Goal: Task Accomplishment & Management: Use online tool/utility

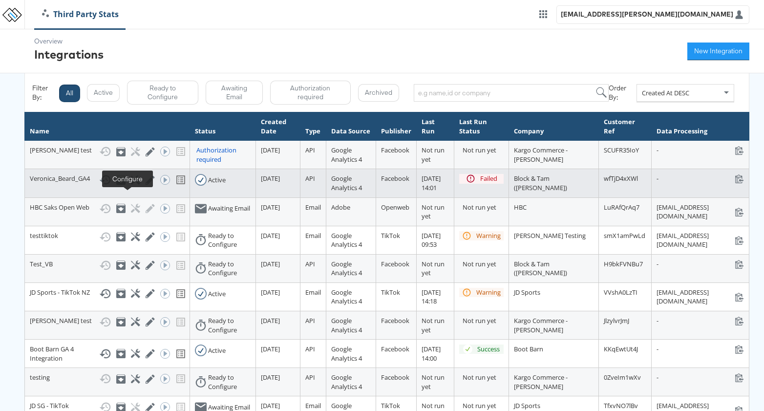
click at [131, 185] on icon at bounding box center [135, 179] width 9 height 9
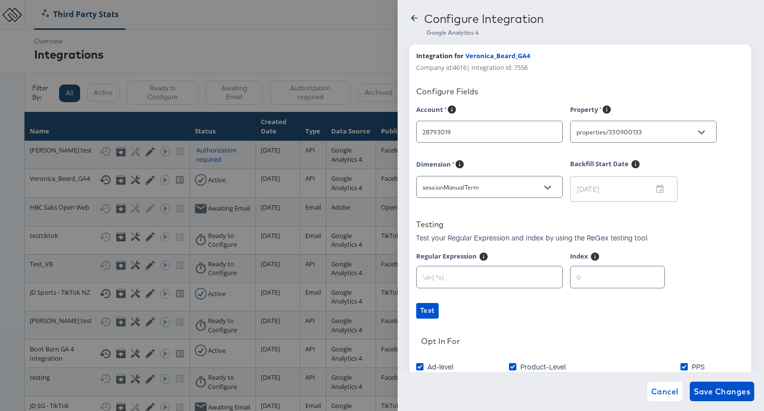
type input "Veronica Beard"
click at [415, 14] on icon at bounding box center [414, 18] width 10 height 10
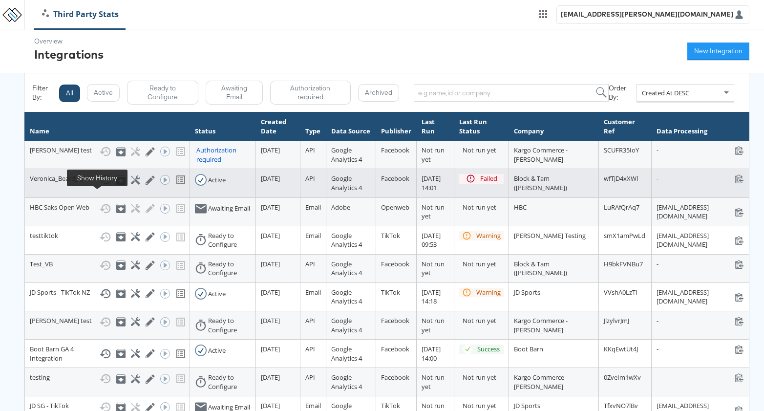
click at [99, 186] on icon at bounding box center [105, 180] width 12 height 12
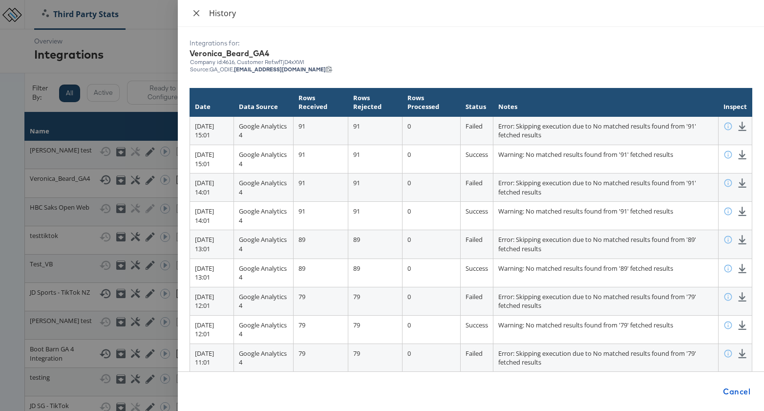
click at [197, 11] on icon "close" at bounding box center [196, 13] width 8 height 8
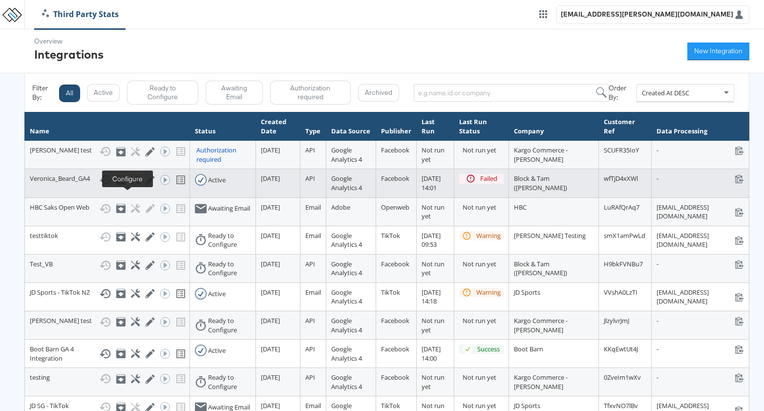
click at [131, 185] on icon at bounding box center [135, 179] width 9 height 9
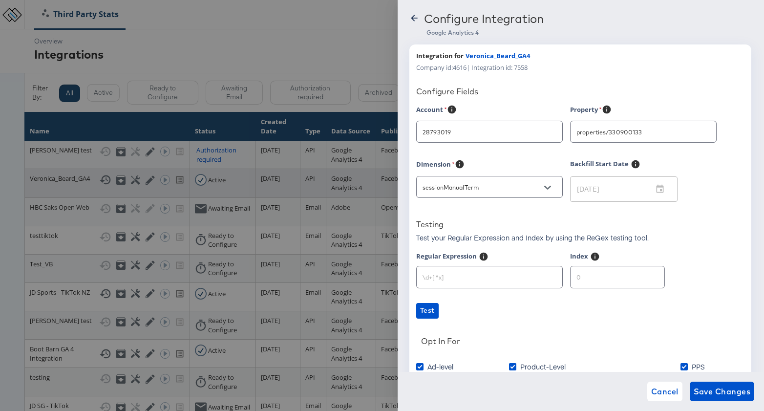
type input "Veronica Beard"
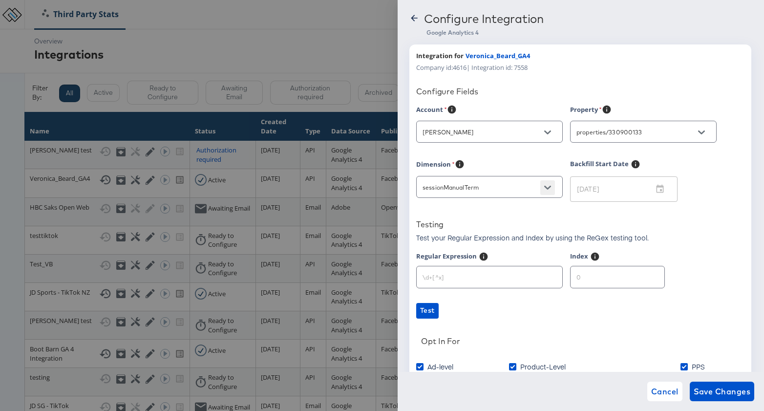
click at [549, 186] on icon "Open" at bounding box center [547, 188] width 7 height 4
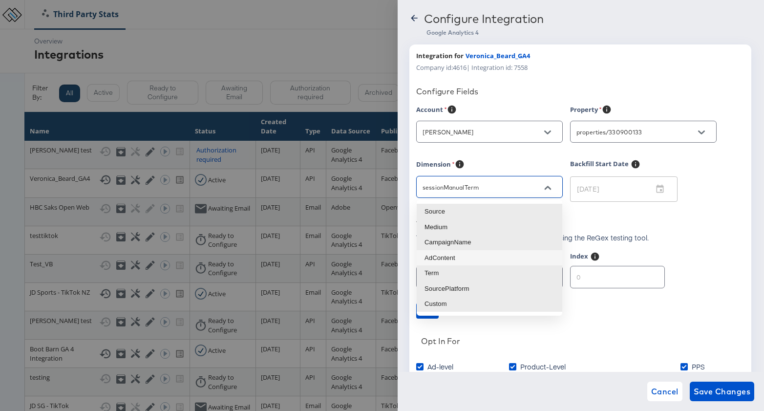
click at [484, 258] on li "AdContent" at bounding box center [490, 258] width 146 height 16
type input "sessionManualAdContent"
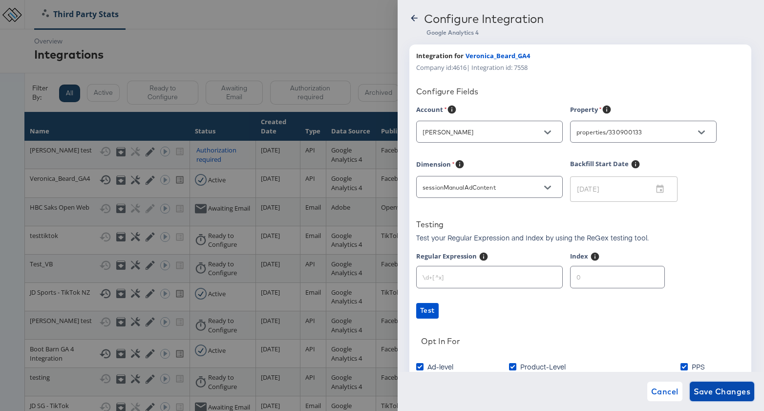
click at [734, 390] on span "Save Changes" at bounding box center [721, 391] width 57 height 14
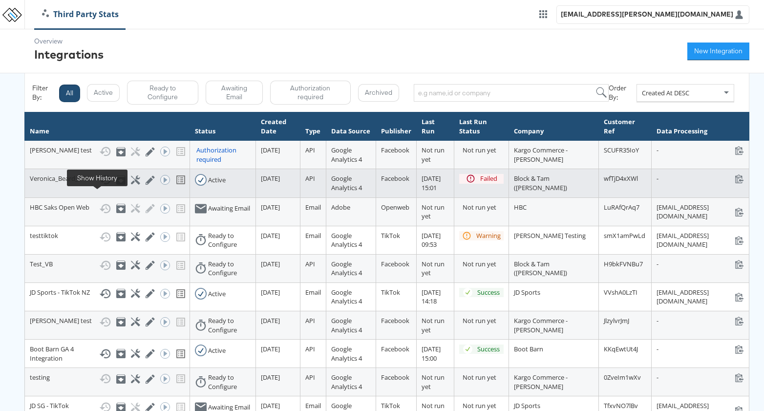
click at [99, 186] on icon at bounding box center [105, 180] width 12 height 12
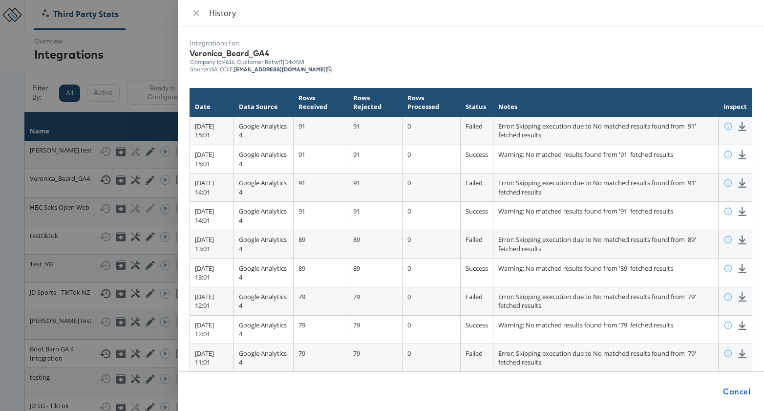
click at [119, 49] on div at bounding box center [382, 205] width 764 height 411
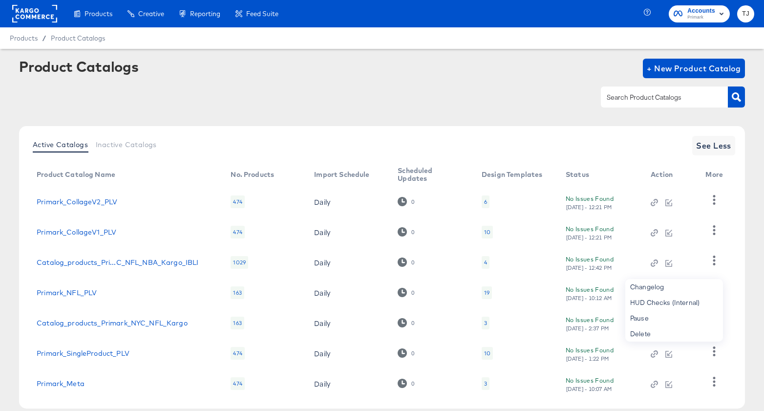
click at [26, 11] on rect at bounding box center [34, 14] width 45 height 18
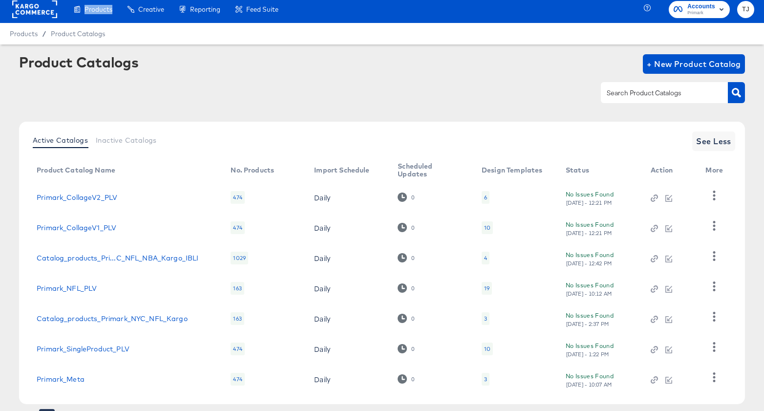
scroll to position [5, 0]
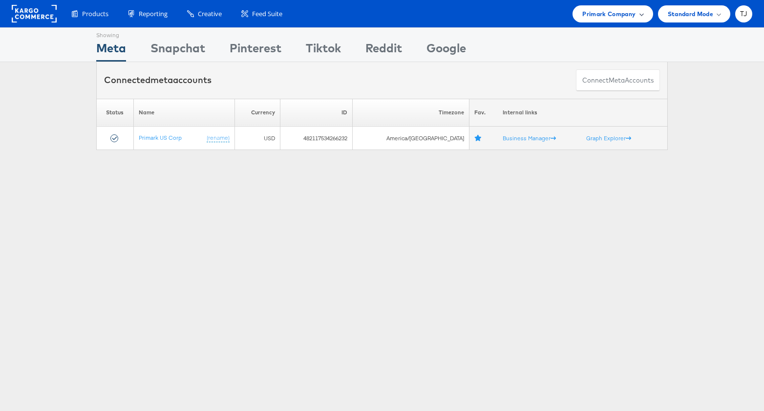
click at [640, 11] on span at bounding box center [641, 13] width 5 height 5
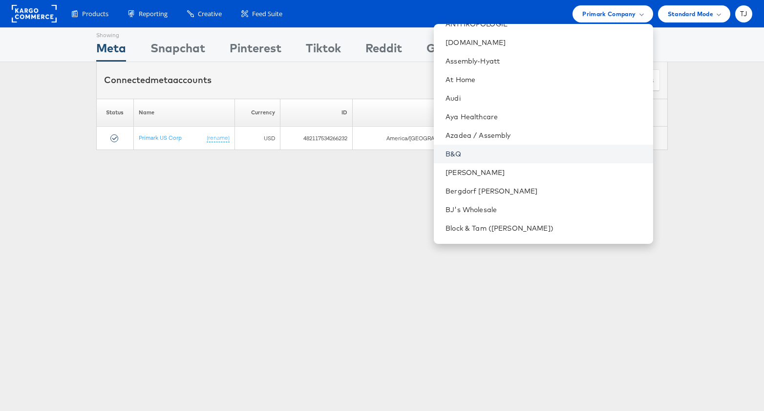
scroll to position [195, 0]
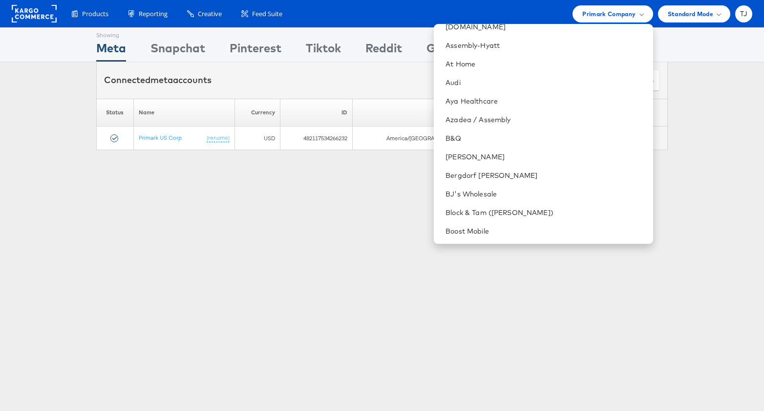
drag, startPoint x: 183, startPoint y: 263, endPoint x: 239, endPoint y: 219, distance: 71.0
click at [185, 260] on div "Showing Meta Showing Snapchat Showing Pinterest Showing Tiktok Showing Reddit S…" at bounding box center [382, 271] width 764 height 488
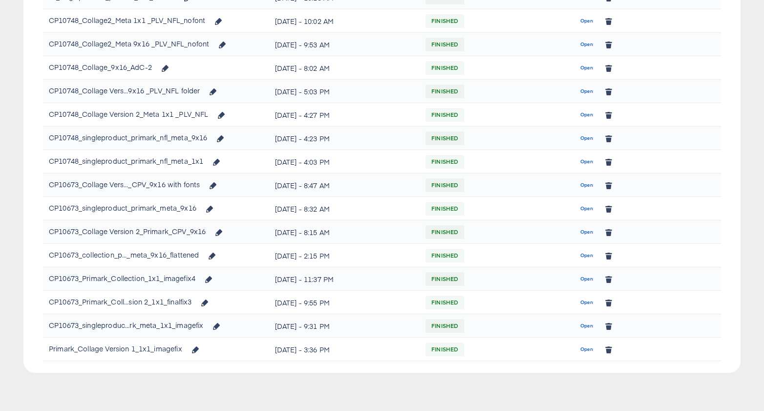
click at [587, 325] on span "Open" at bounding box center [586, 325] width 13 height 9
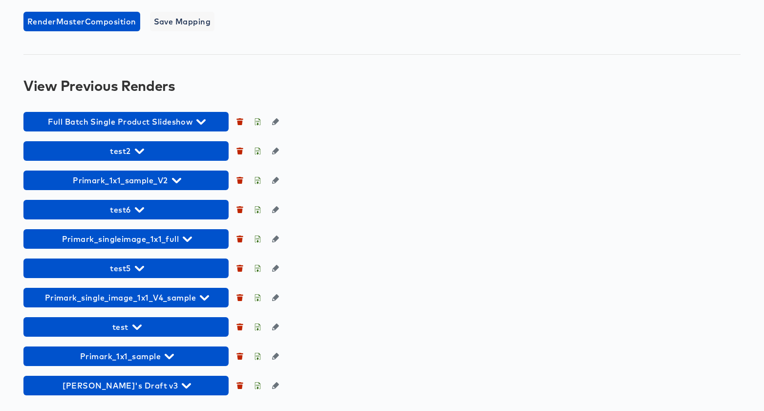
scroll to position [841, 0]
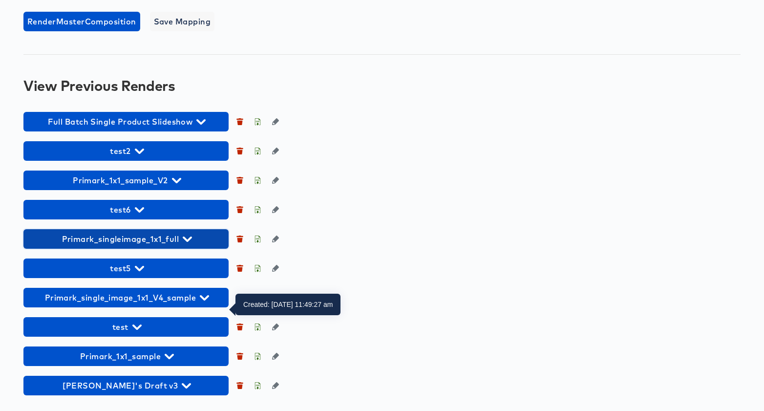
click at [188, 244] on span "Primark_singleimage_1x1_full" at bounding box center [125, 239] width 195 height 14
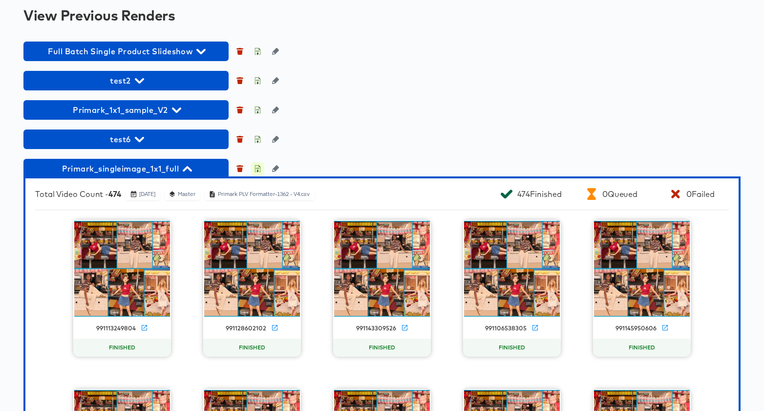
click at [258, 172] on icon "button" at bounding box center [257, 168] width 7 height 7
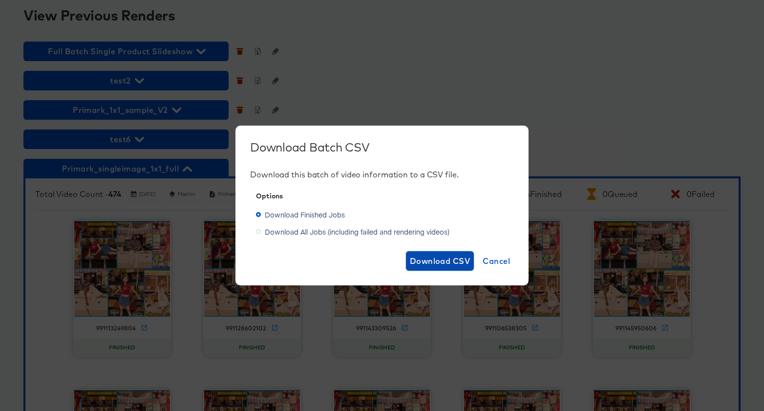
click at [441, 260] on span "Download CSV" at bounding box center [440, 261] width 61 height 14
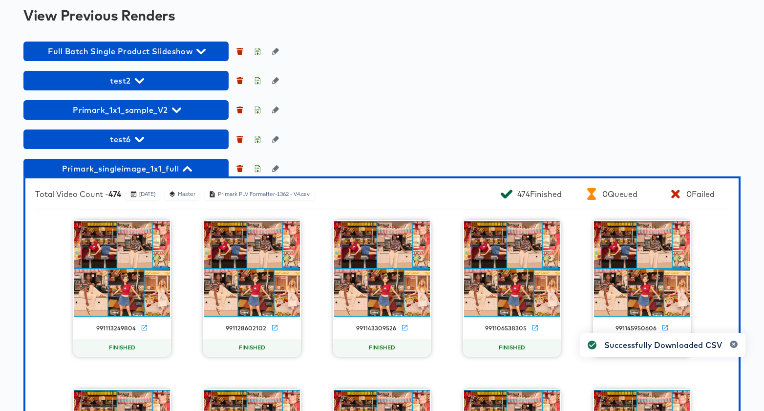
drag, startPoint x: 406, startPoint y: 37, endPoint x: 364, endPoint y: 55, distance: 46.2
click at [406, 37] on div "Back CP10673_singleproduct_primark_meta_1x1_imagefix Square Video 1080 x 1080 p…" at bounding box center [382, 155] width 764 height 1894
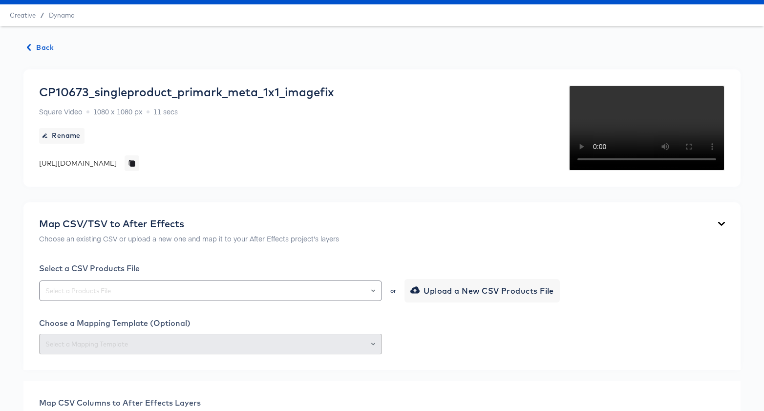
scroll to position [0, 0]
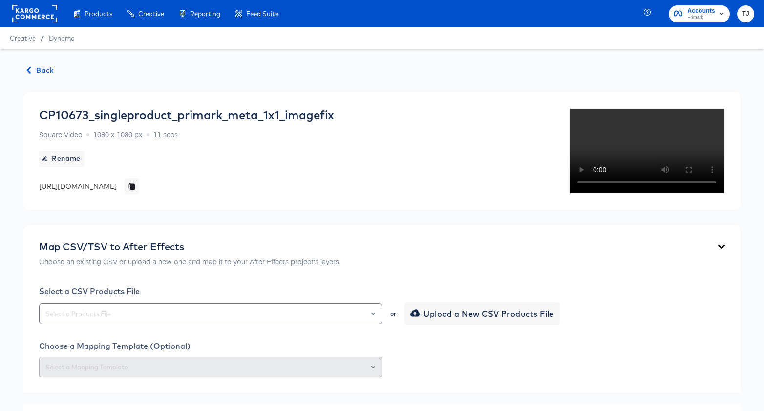
click at [40, 69] on span "Back" at bounding box center [40, 70] width 26 height 12
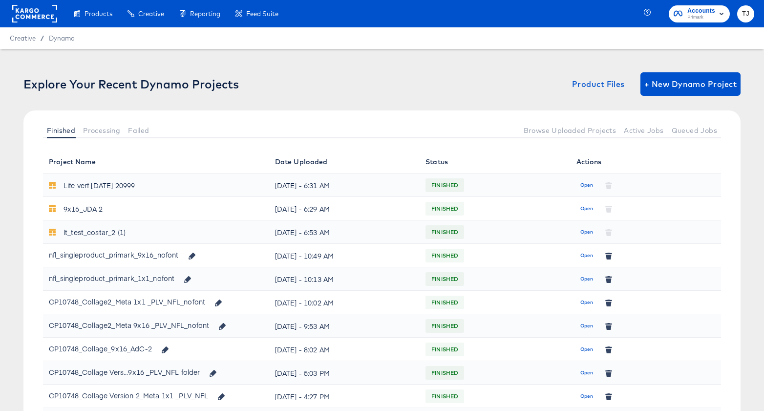
scroll to position [281, 0]
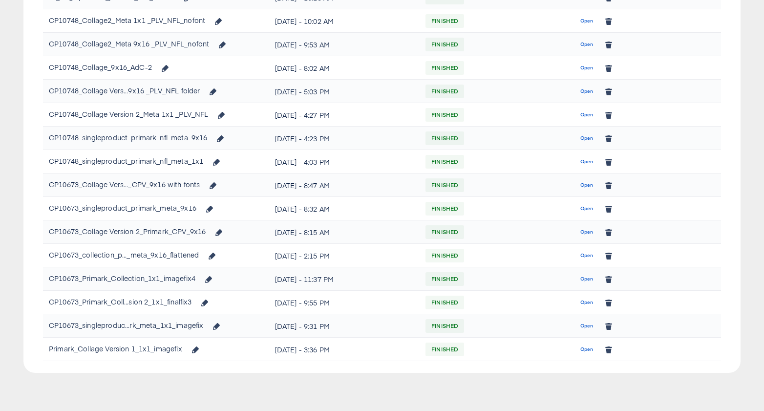
click at [583, 209] on span "Open" at bounding box center [586, 208] width 13 height 9
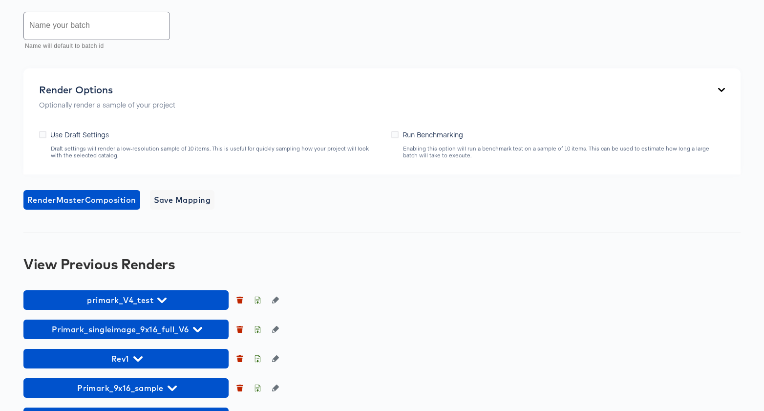
scroll to position [873, 0]
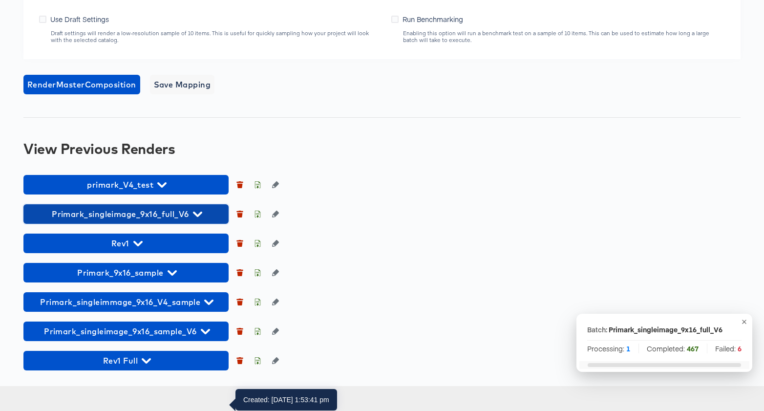
click at [199, 219] on icon "button" at bounding box center [197, 213] width 9 height 9
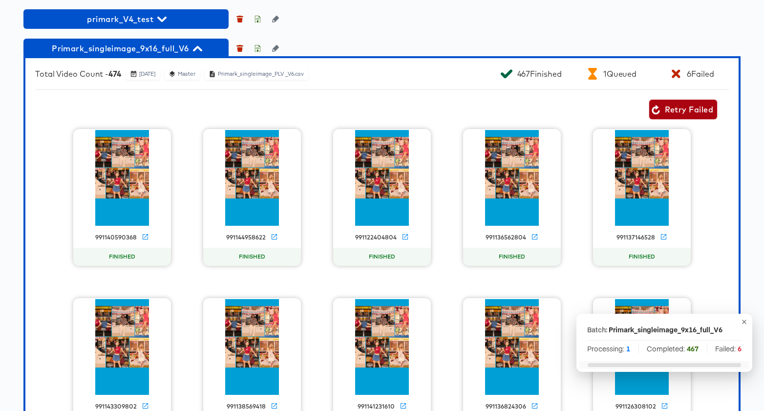
click at [686, 116] on span "Retry Failed" at bounding box center [683, 110] width 60 height 14
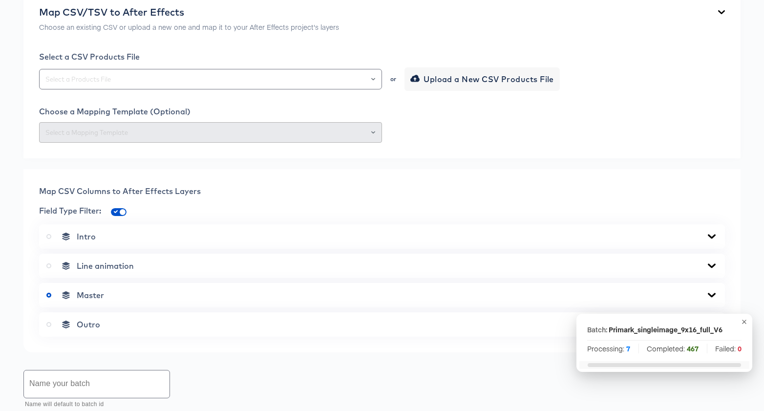
scroll to position [0, 0]
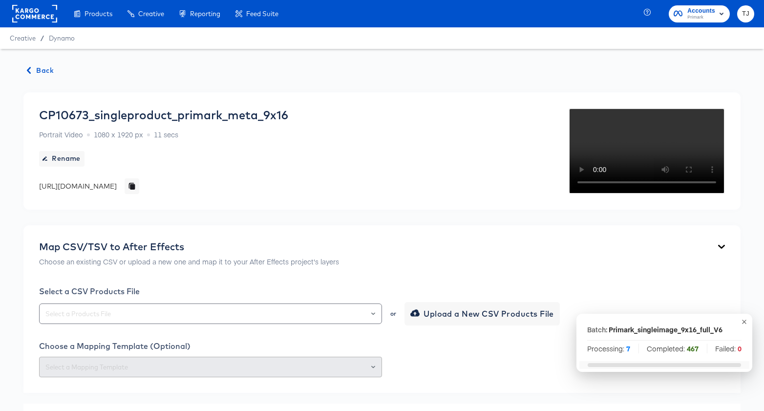
click at [41, 66] on span "Back" at bounding box center [40, 70] width 26 height 12
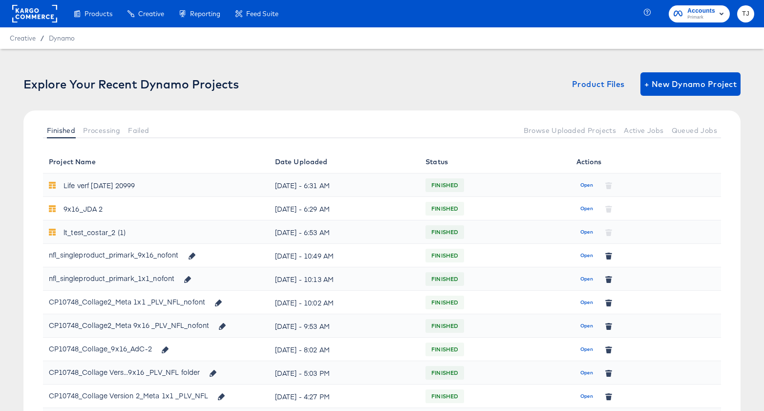
scroll to position [281, 0]
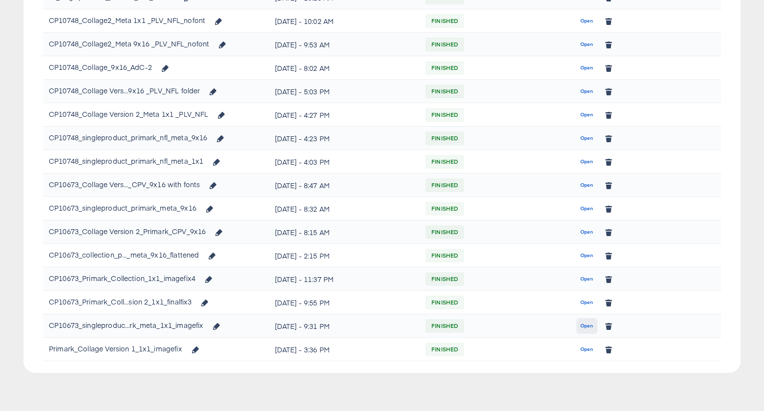
click at [587, 325] on span "Open" at bounding box center [586, 325] width 13 height 9
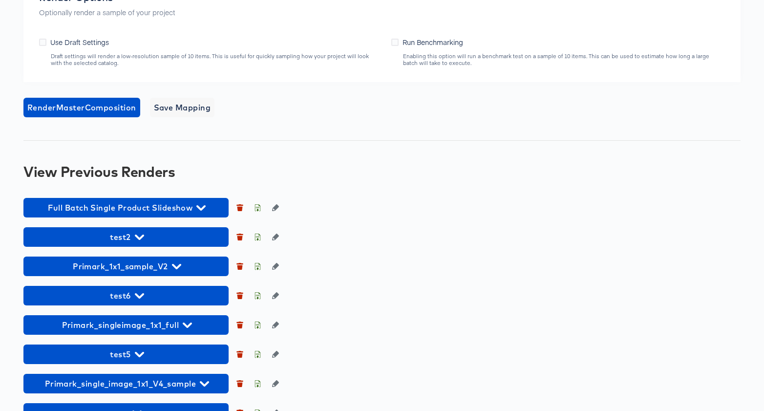
scroll to position [719, 0]
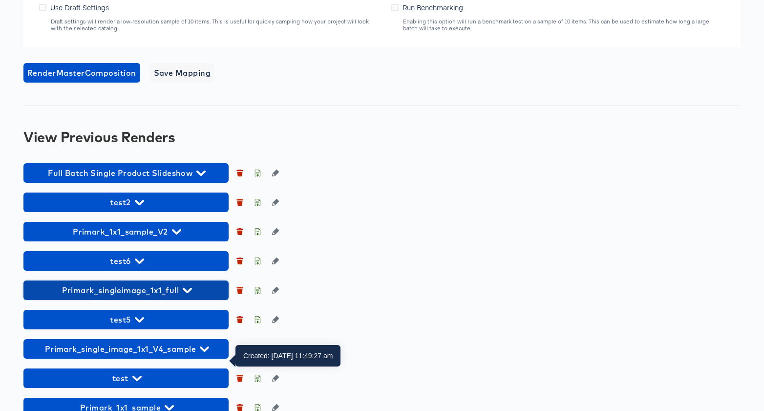
click at [189, 295] on icon "button" at bounding box center [187, 290] width 9 height 9
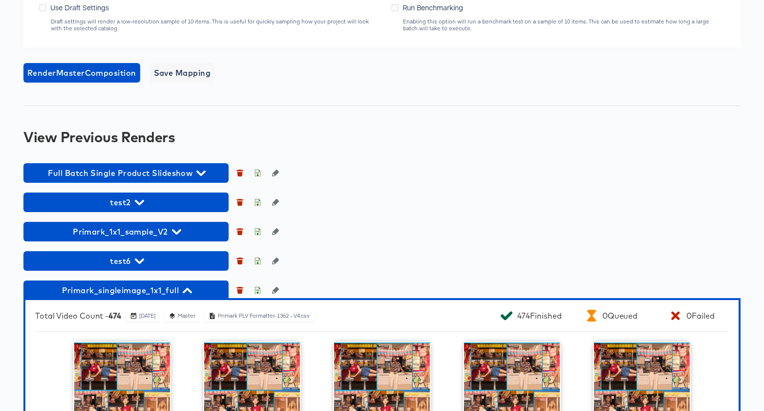
scroll to position [750, 0]
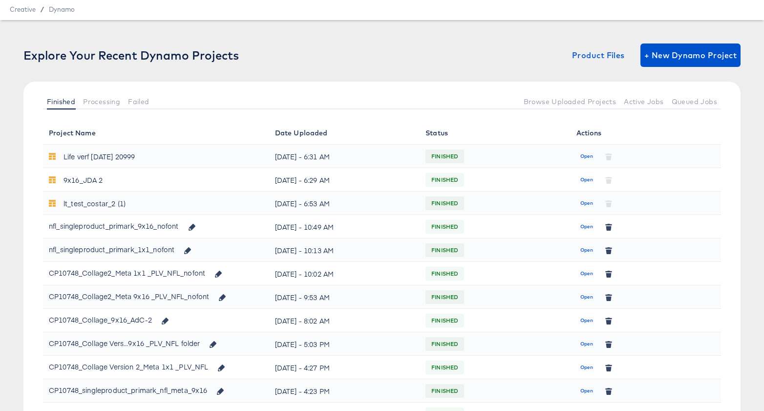
scroll to position [281, 0]
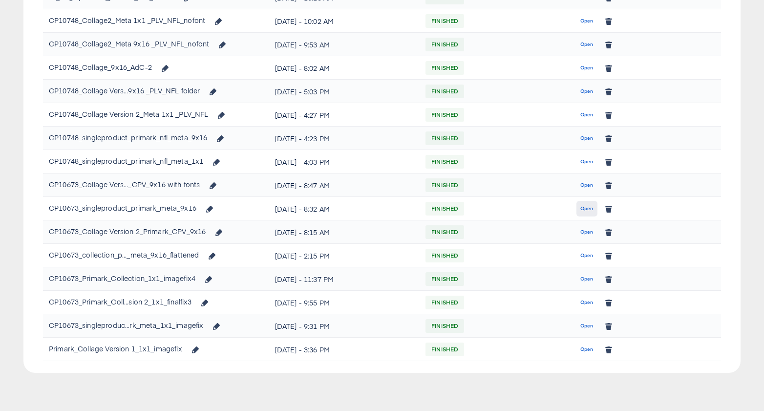
click at [590, 205] on span "Open" at bounding box center [586, 208] width 13 height 9
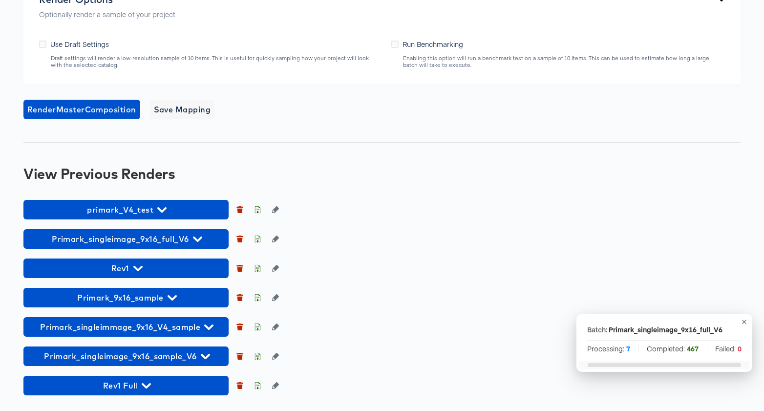
scroll to position [873, 0]
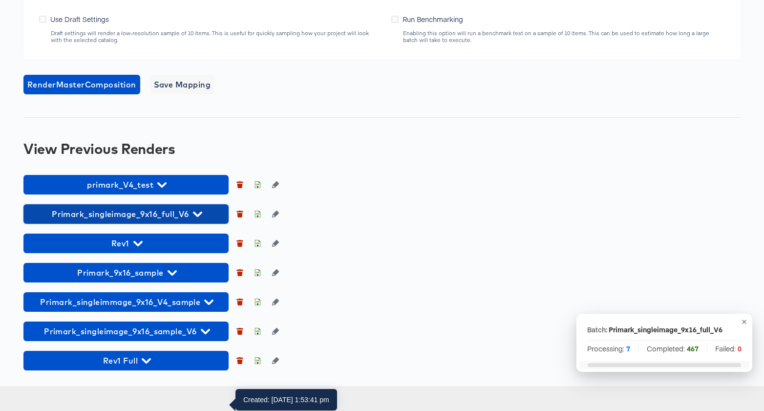
click at [202, 221] on span "Primark_singleimage_9x16_full_V6" at bounding box center [125, 214] width 195 height 14
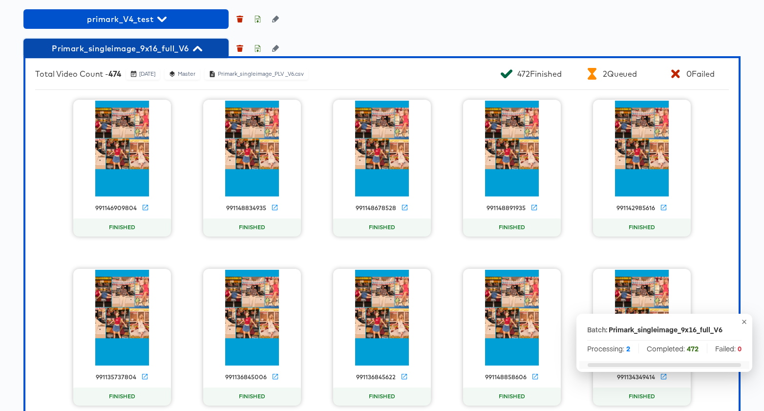
click at [189, 58] on button "Primark_singleimage_9x16_full_V6" at bounding box center [125, 49] width 205 height 20
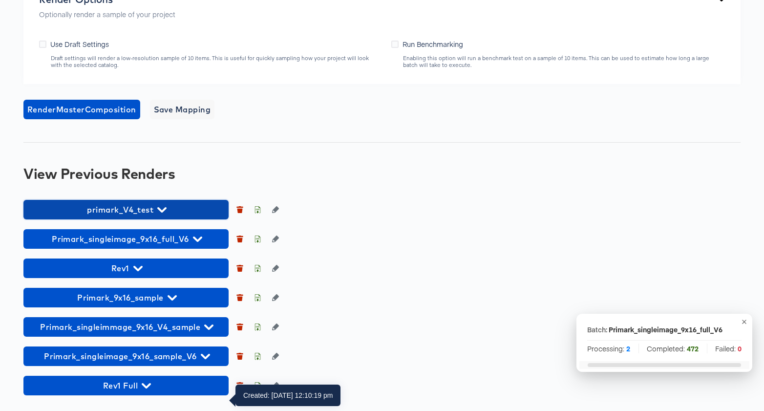
click at [172, 204] on span "primark_V4_test" at bounding box center [125, 210] width 195 height 14
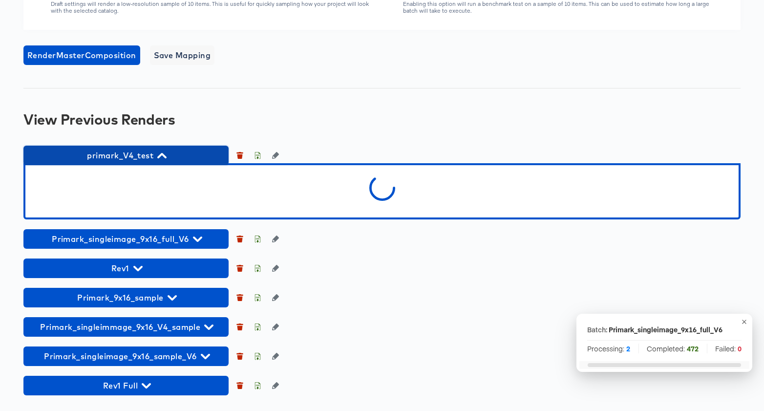
click at [168, 162] on span "primark_V4_test" at bounding box center [125, 155] width 195 height 14
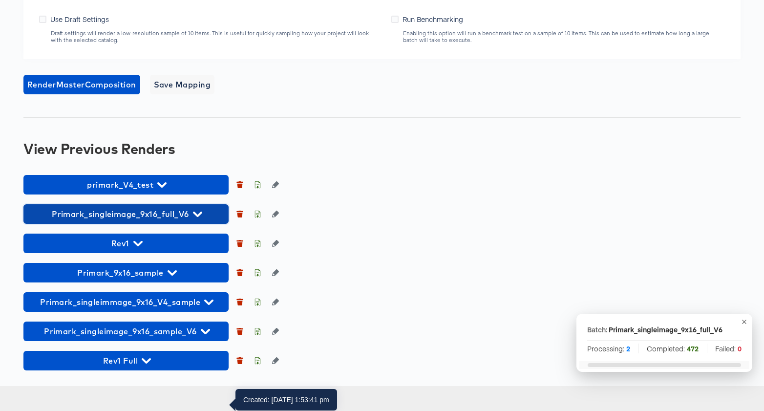
click at [198, 219] on icon "button" at bounding box center [197, 213] width 9 height 9
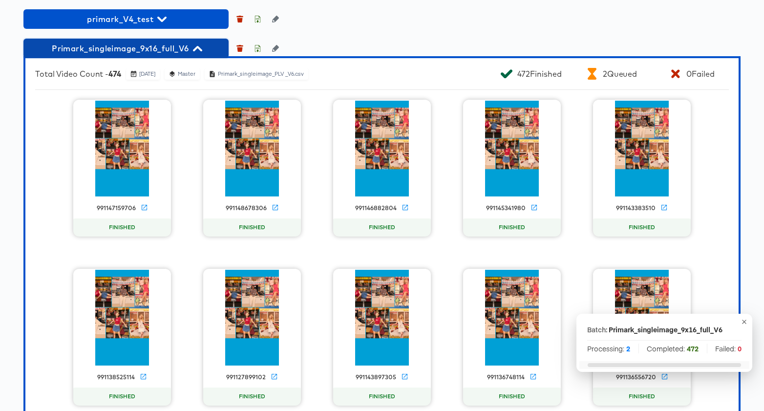
click at [162, 55] on span "Primark_singleimage_9x16_full_V6" at bounding box center [125, 49] width 195 height 14
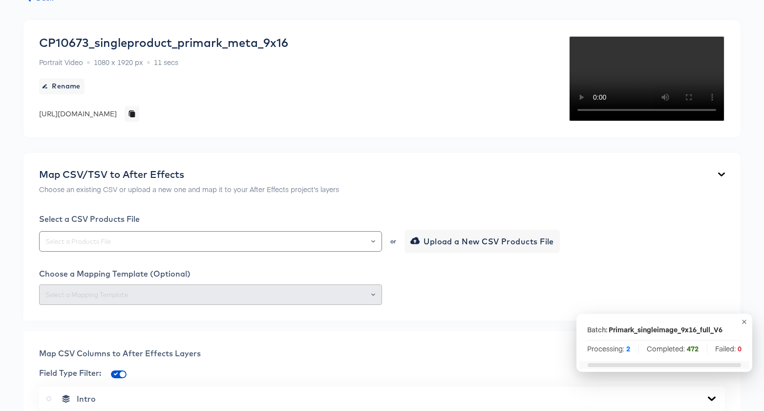
scroll to position [0, 0]
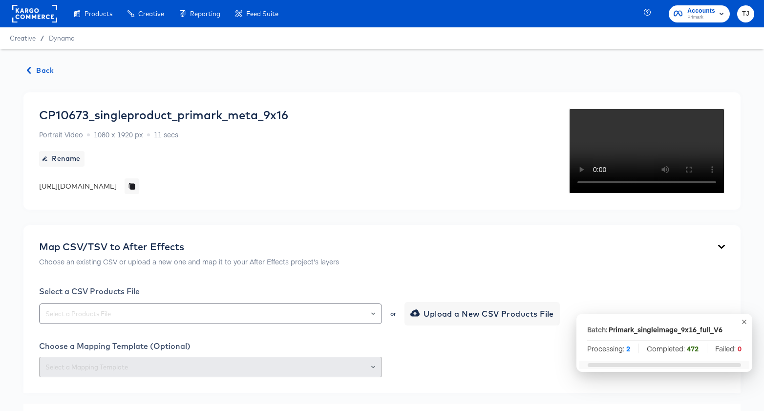
click at [45, 69] on span "Back" at bounding box center [40, 70] width 26 height 12
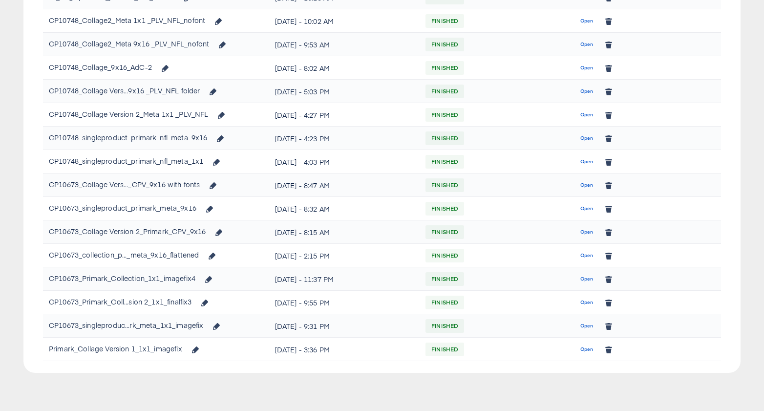
scroll to position [280, 0]
click at [587, 209] on span "Open" at bounding box center [586, 209] width 13 height 9
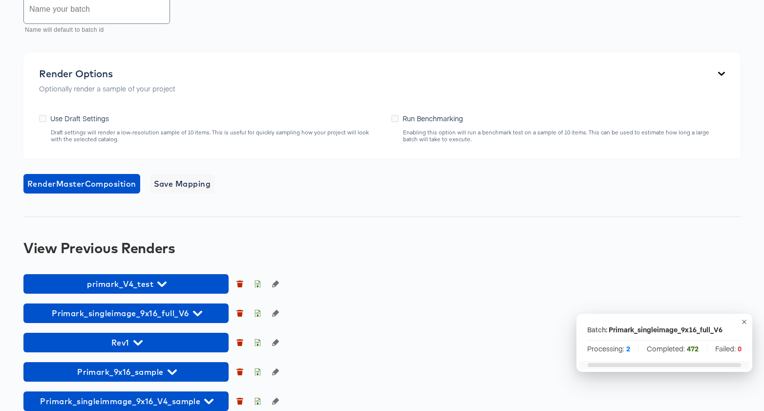
scroll to position [605, 0]
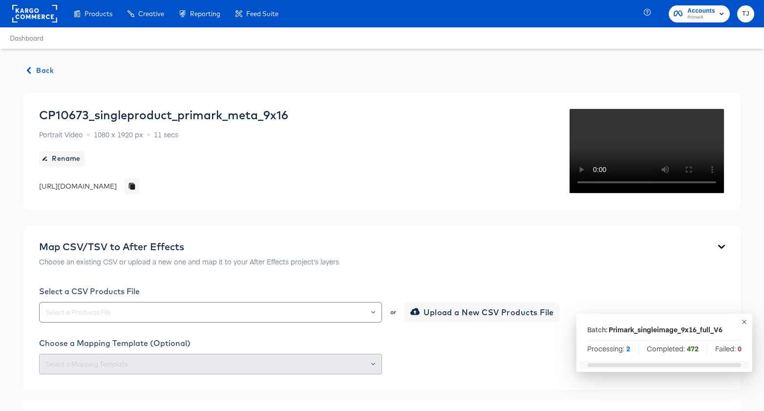
click at [44, 69] on span "Back" at bounding box center [40, 70] width 26 height 12
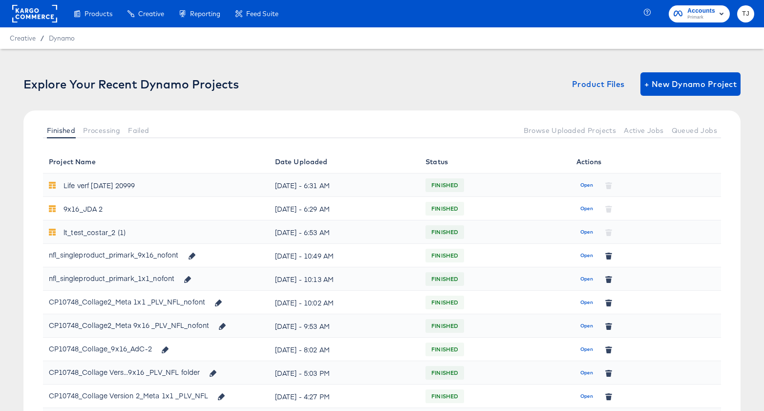
scroll to position [281, 0]
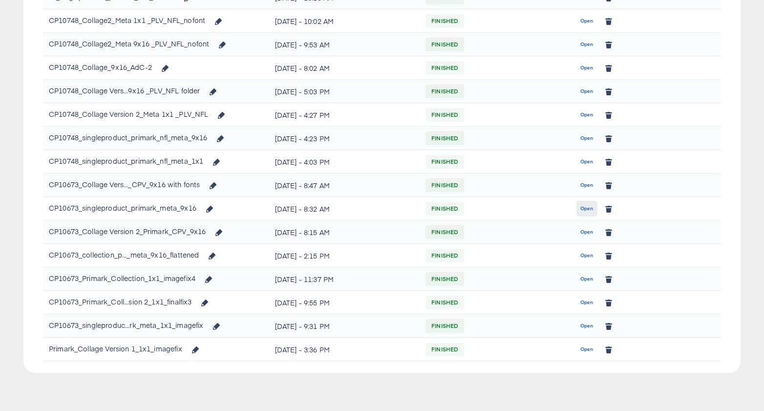
click at [584, 208] on span "Open" at bounding box center [586, 208] width 13 height 9
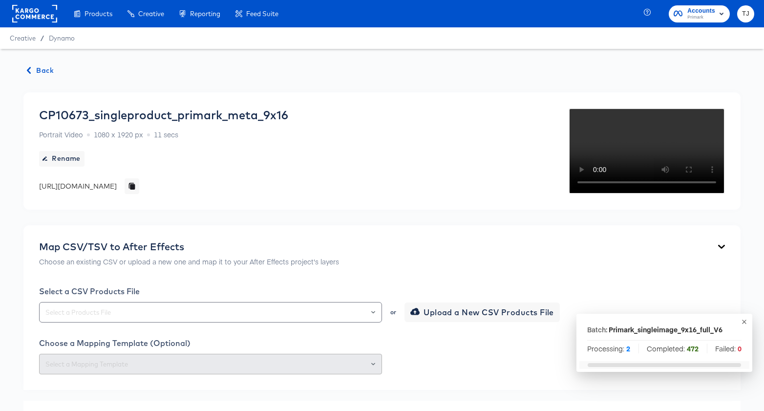
click at [33, 68] on span "Back" at bounding box center [40, 70] width 26 height 12
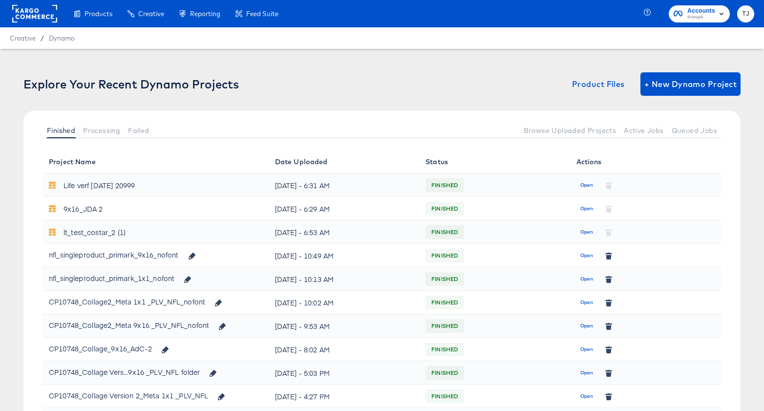
scroll to position [281, 0]
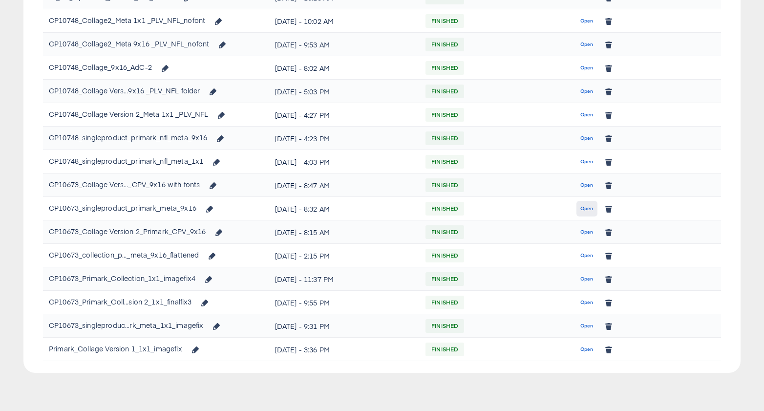
click at [584, 209] on span "Open" at bounding box center [586, 208] width 13 height 9
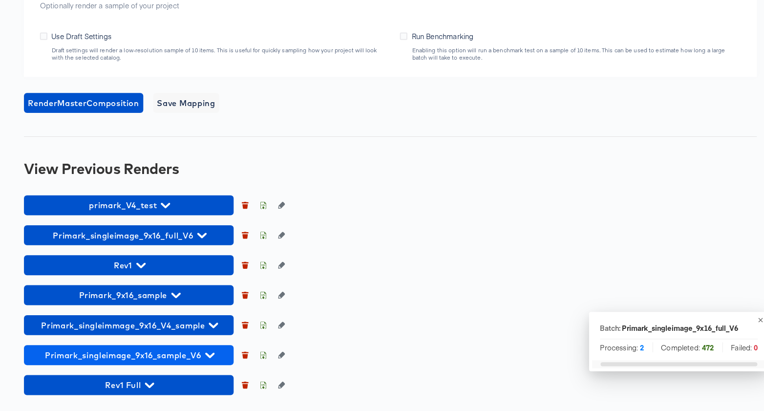
scroll to position [870, 0]
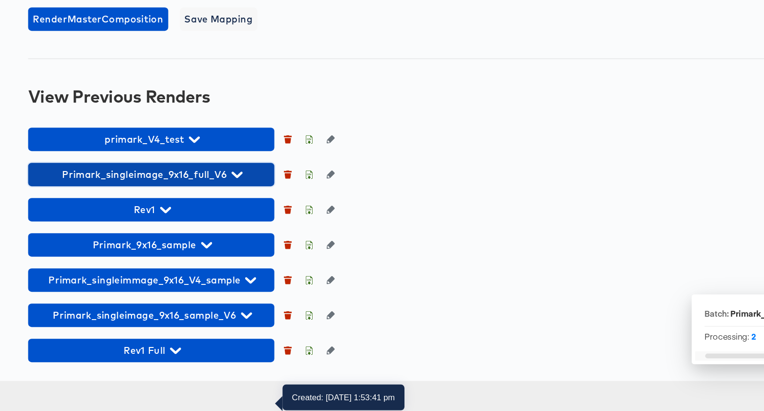
click at [204, 221] on span "Primark_singleimage_9x16_full_V6" at bounding box center [125, 214] width 195 height 14
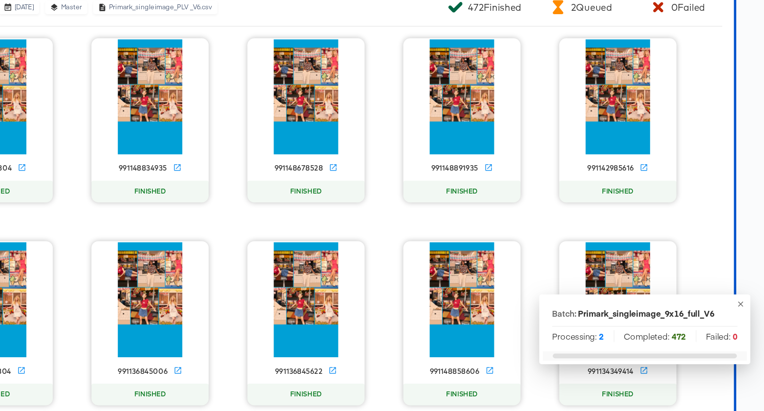
click at [744, 321] on icon "button" at bounding box center [744, 321] width 4 height 4
